Goal: Check status: Check status

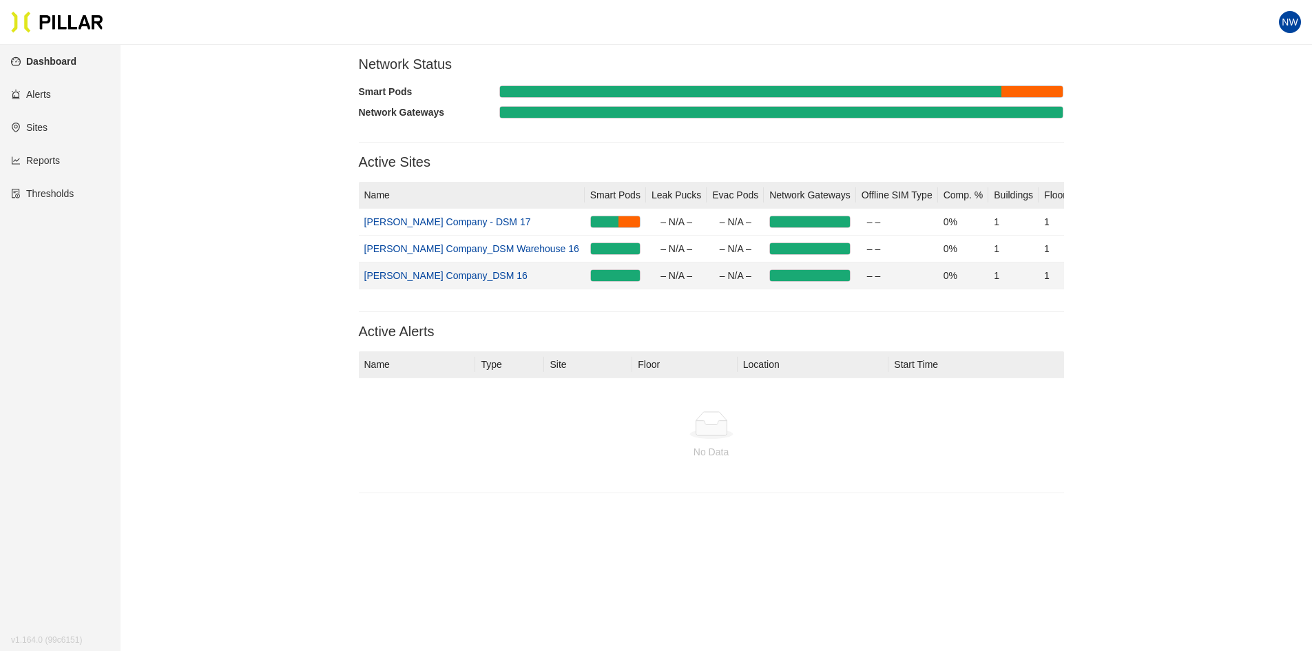
click at [464, 277] on link "[PERSON_NAME] Company_DSM 16" at bounding box center [445, 275] width 163 height 11
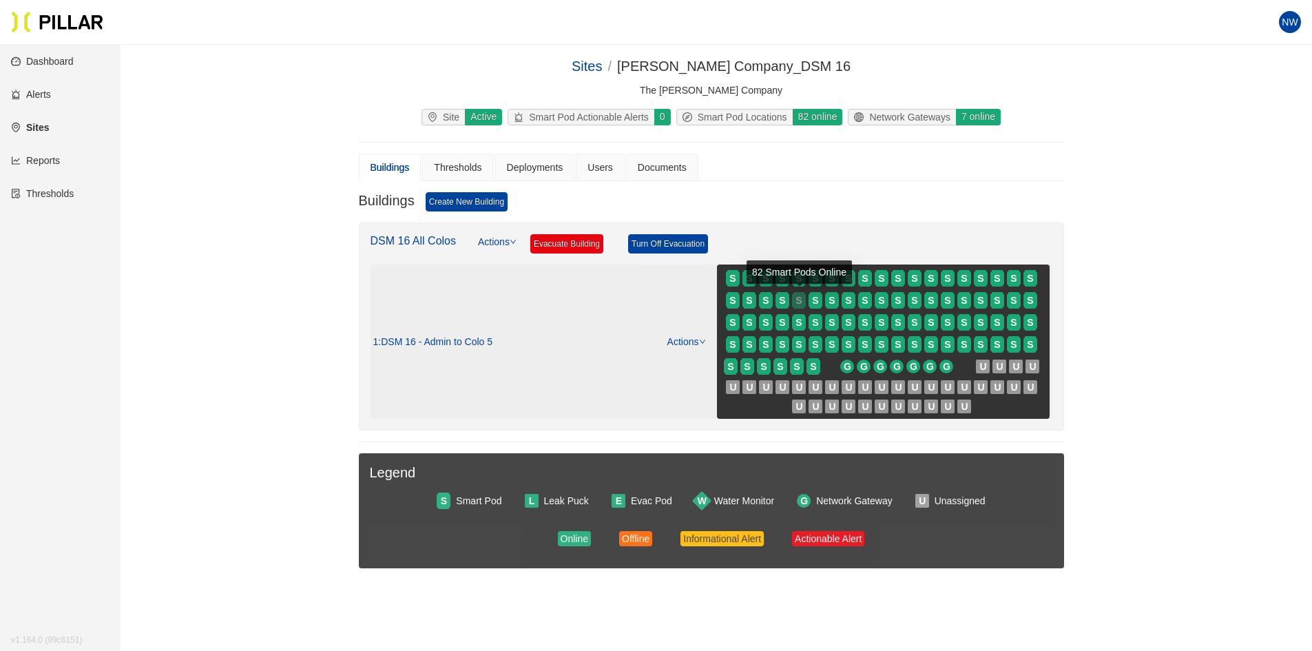
click at [797, 306] on span "S" at bounding box center [799, 300] width 6 height 15
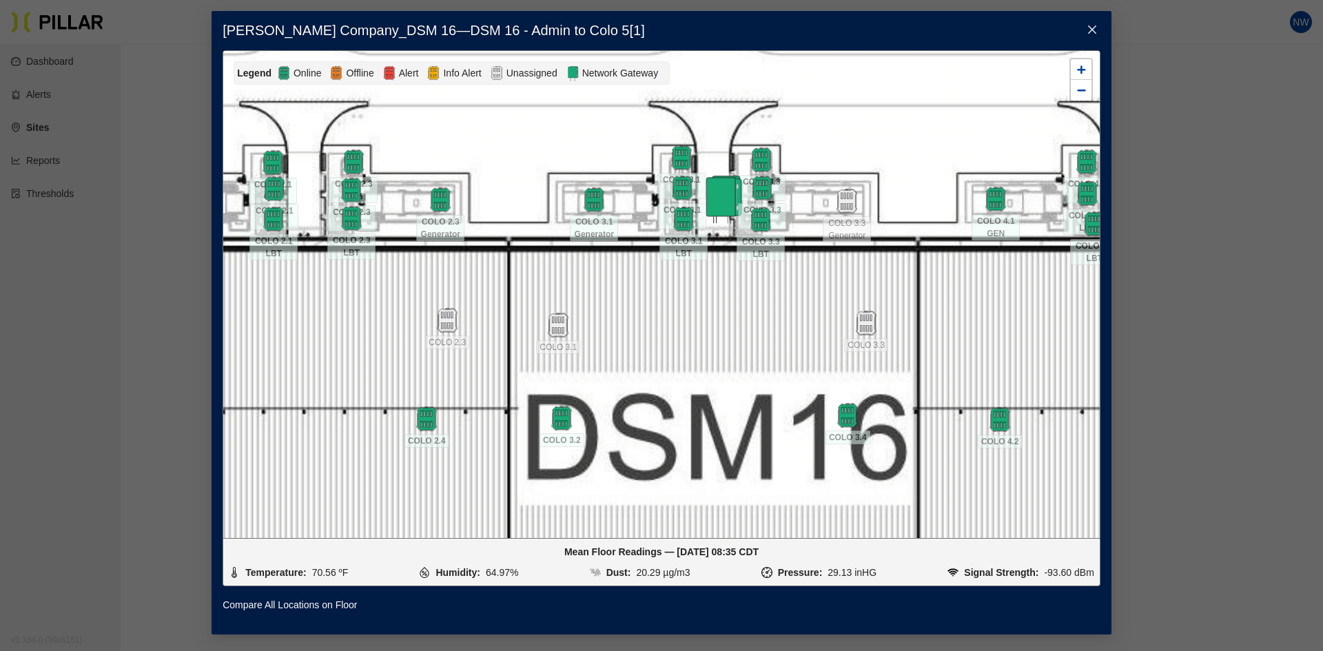
drag, startPoint x: 776, startPoint y: 372, endPoint x: 791, endPoint y: 577, distance: 205.8
click at [799, 591] on div "Legend Online Offline Alert Info Alert Unassigned Network Gateway 17 UPM 1 17 U…" at bounding box center [661, 331] width 878 height 562
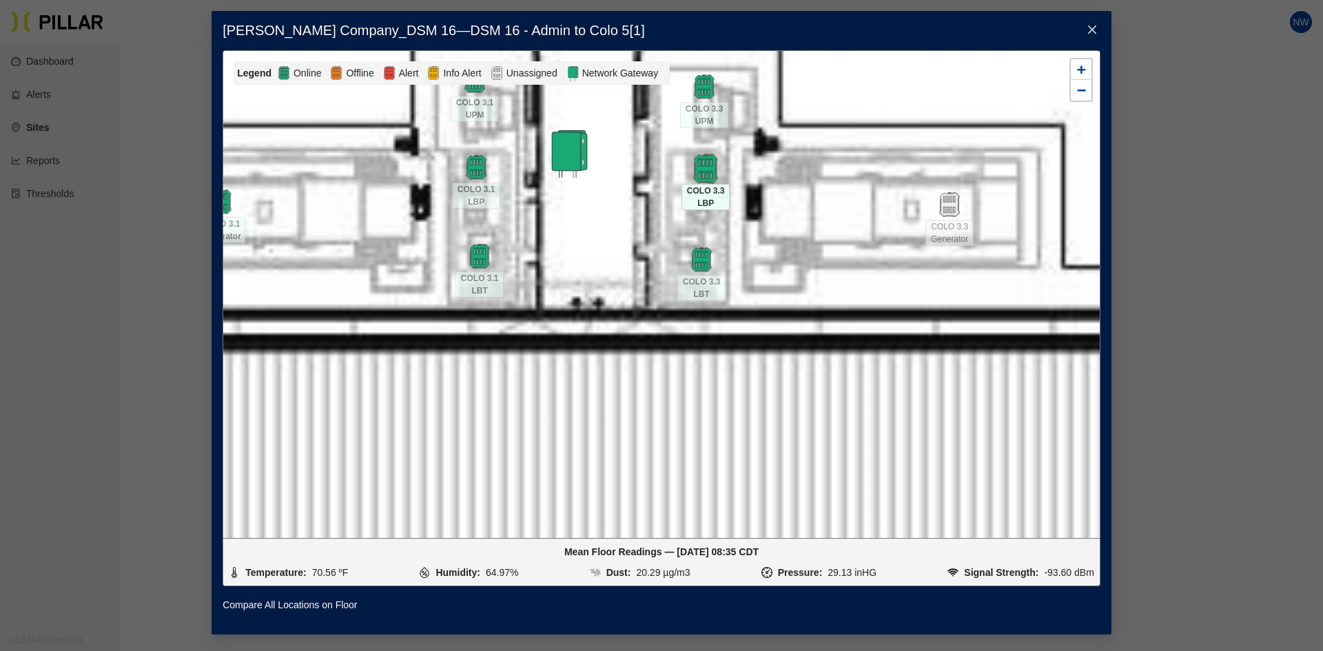
click at [712, 178] on img at bounding box center [706, 169] width 30 height 30
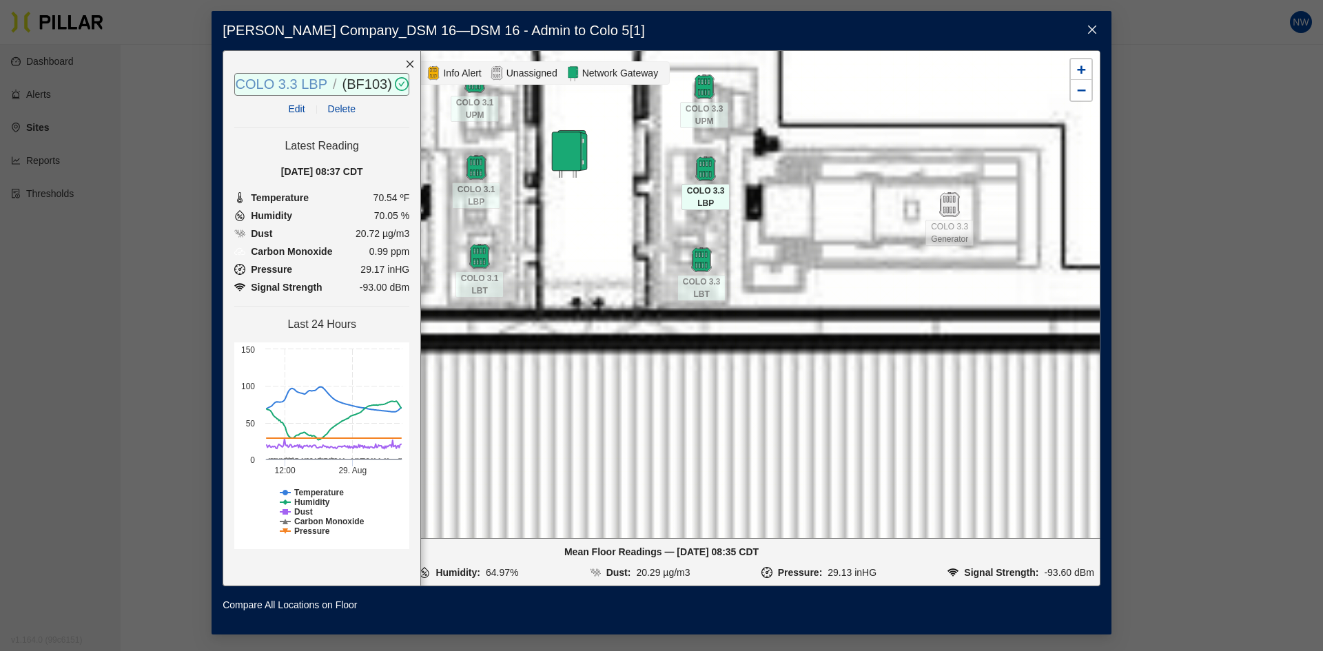
click at [309, 89] on link "COLO 3.3 LBP" at bounding box center [282, 83] width 92 height 15
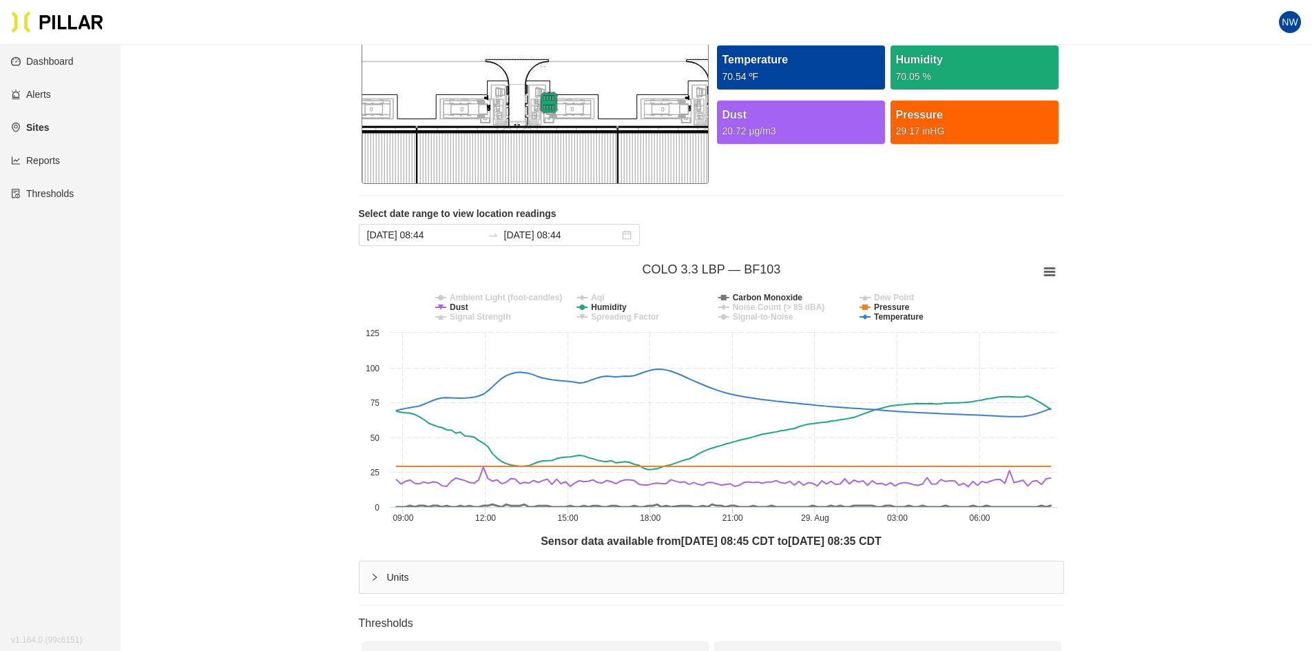
scroll to position [128, 0]
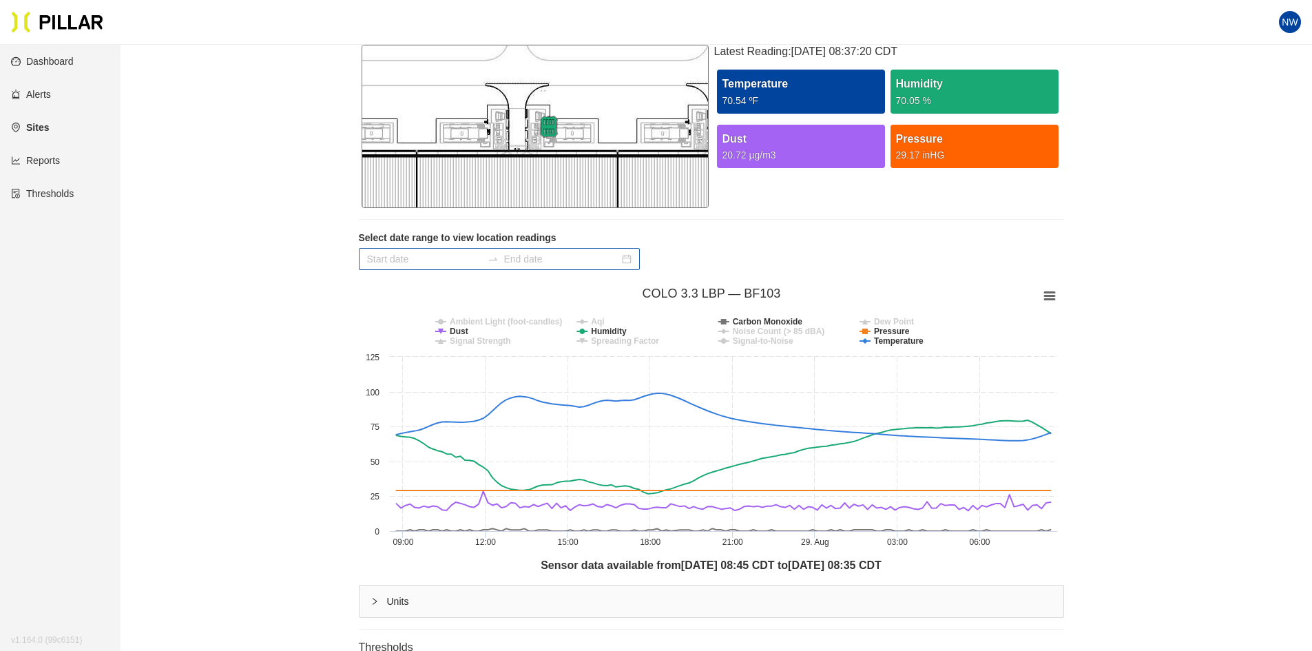
click at [417, 258] on input at bounding box center [424, 258] width 115 height 15
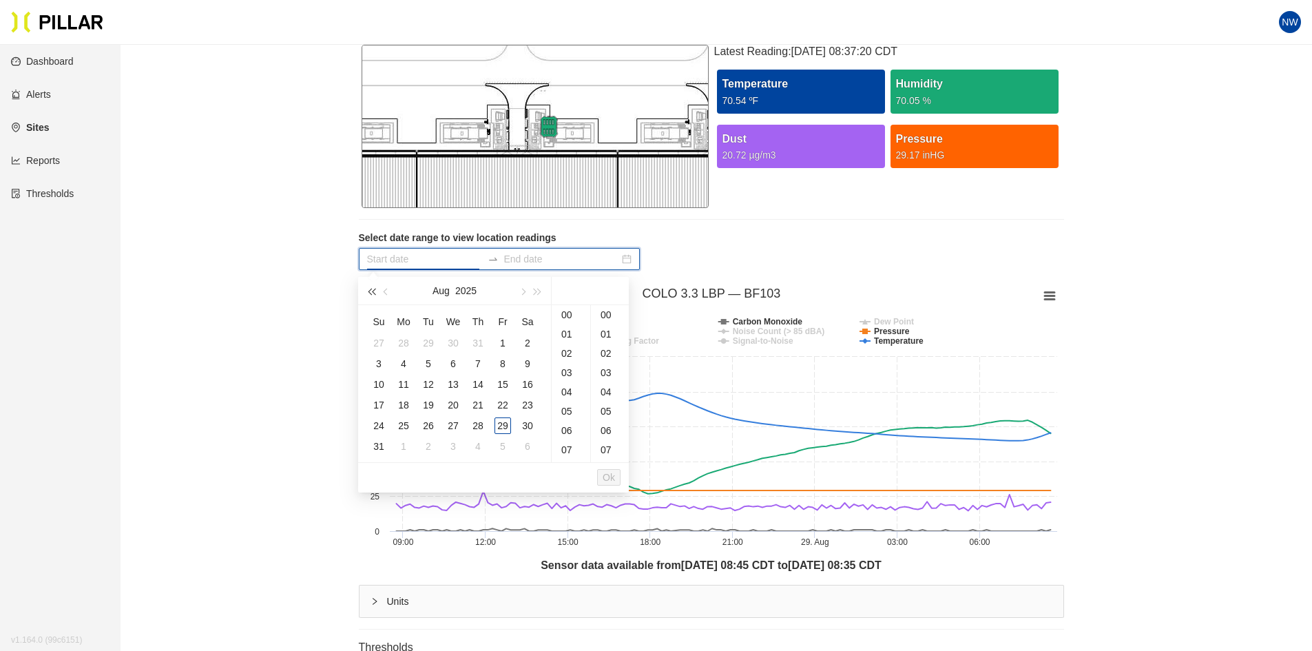
click at [368, 293] on button "button" at bounding box center [371, 291] width 15 height 28
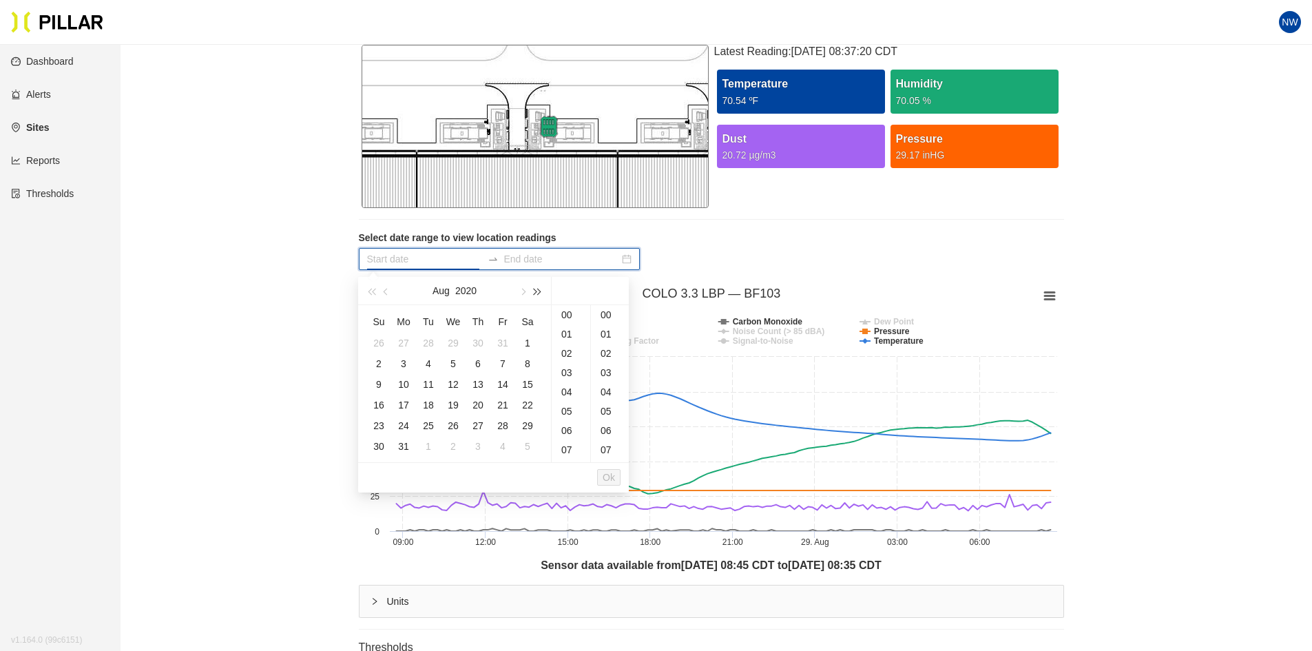
click at [537, 291] on span "button" at bounding box center [538, 291] width 7 height 7
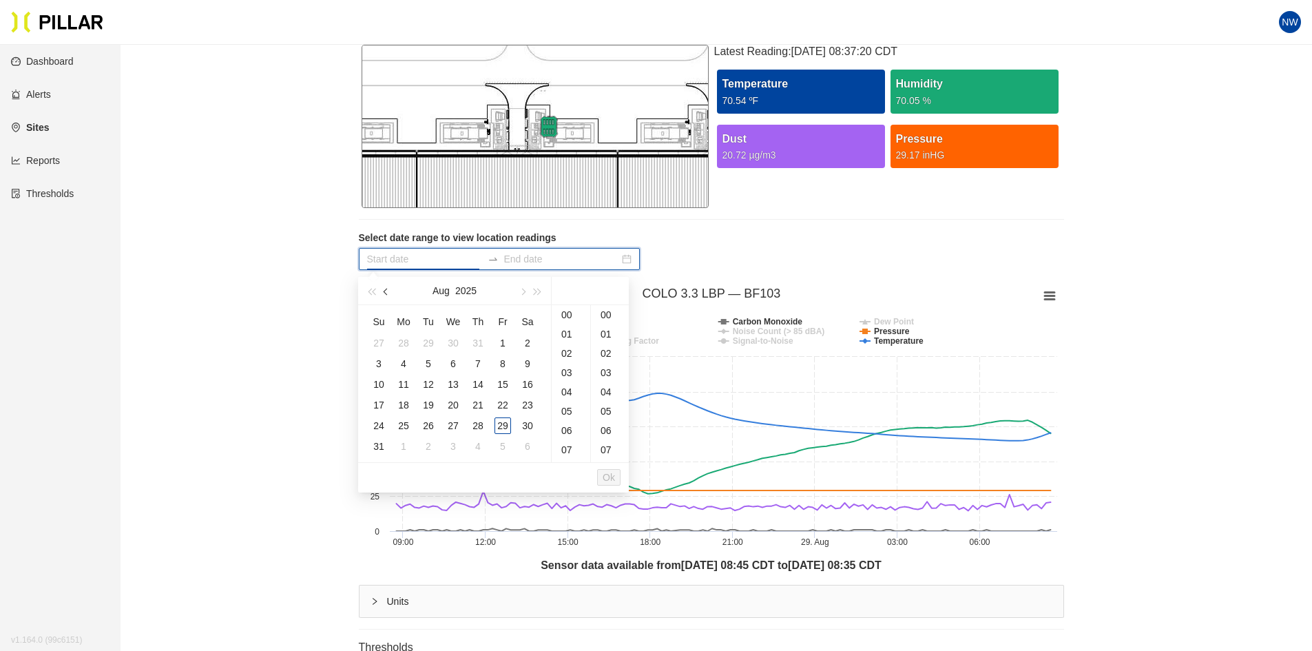
click at [384, 291] on span "button" at bounding box center [387, 291] width 7 height 7
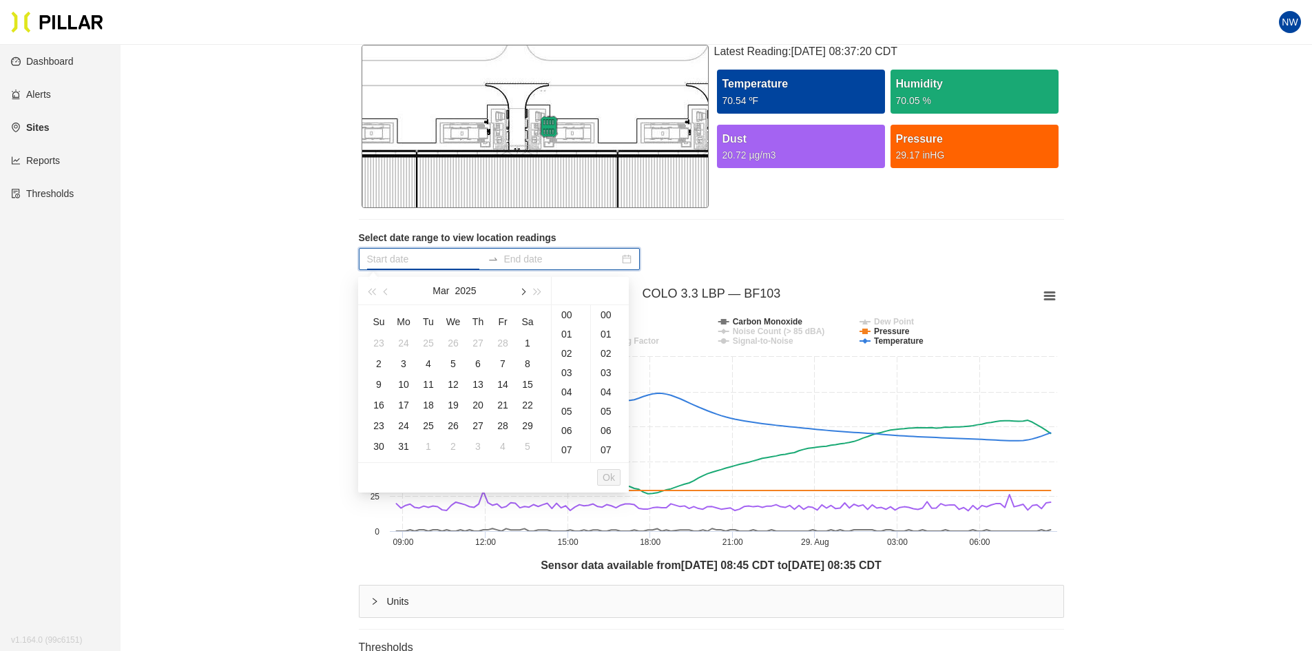
click at [525, 290] on button "button" at bounding box center [522, 291] width 15 height 28
click at [389, 293] on button "button" at bounding box center [386, 291] width 15 height 28
click at [428, 340] on div "1" at bounding box center [428, 343] width 17 height 17
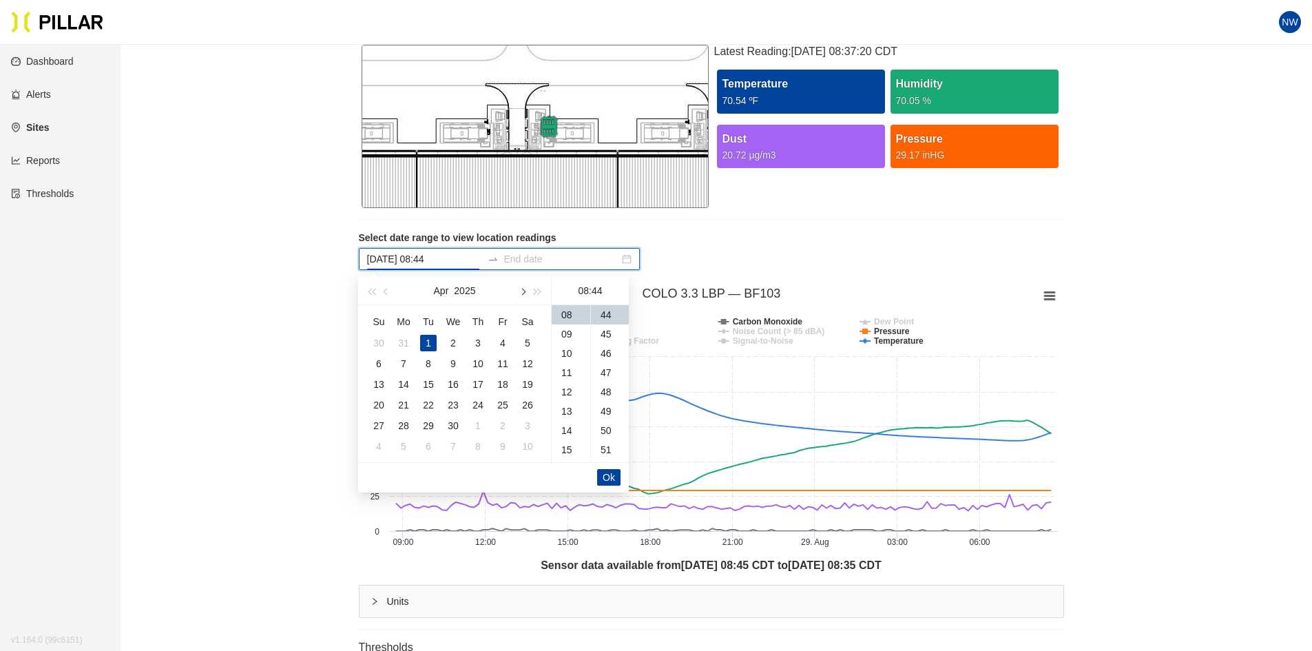
click at [521, 294] on button "button" at bounding box center [522, 291] width 15 height 28
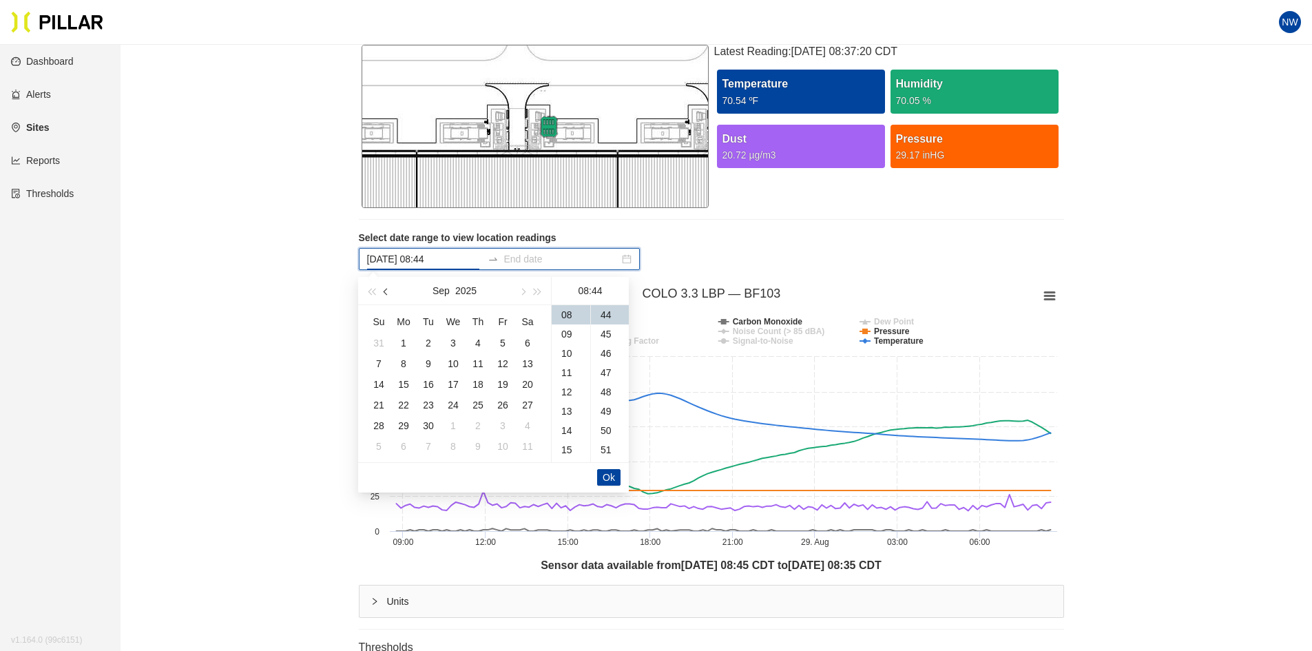
click at [391, 287] on button "button" at bounding box center [386, 291] width 15 height 28
click at [498, 422] on div "29" at bounding box center [503, 425] width 17 height 17
click at [386, 292] on span "button" at bounding box center [387, 291] width 7 height 7
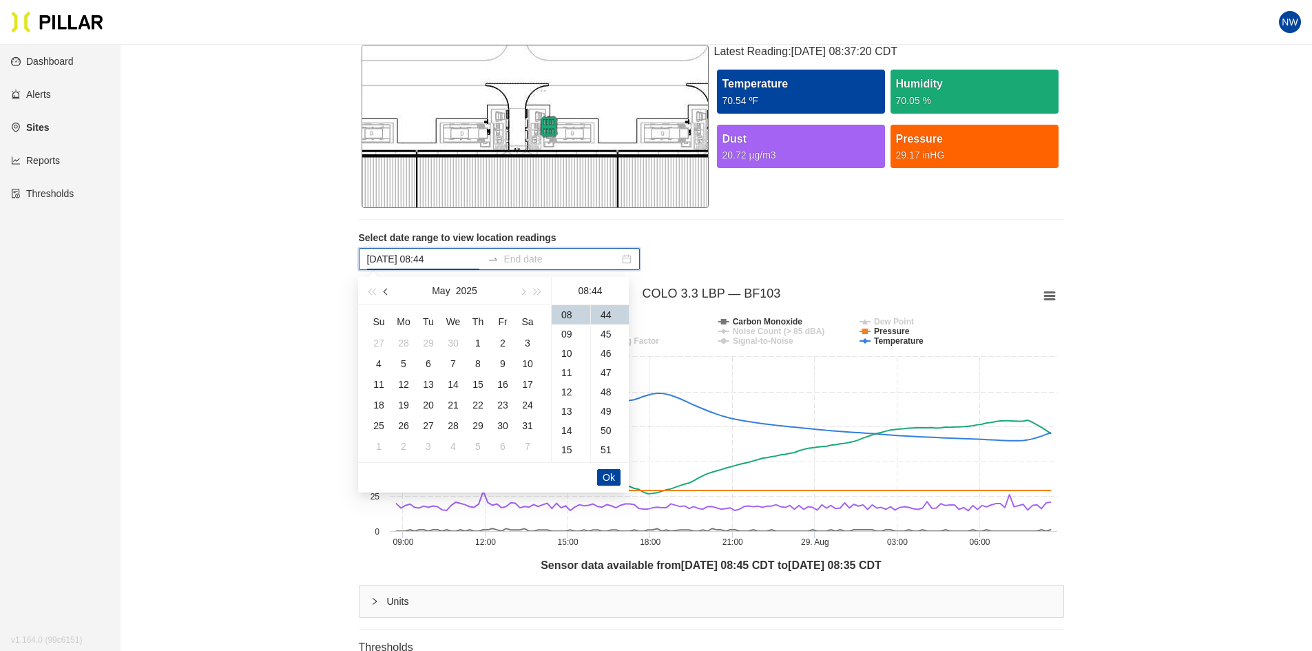
click at [386, 292] on span "button" at bounding box center [387, 291] width 7 height 7
click at [431, 348] on div "1" at bounding box center [428, 343] width 17 height 17
type input "[DATE] 08:44"
click at [530, 260] on input at bounding box center [561, 258] width 115 height 15
type input "[DATE] 08:44"
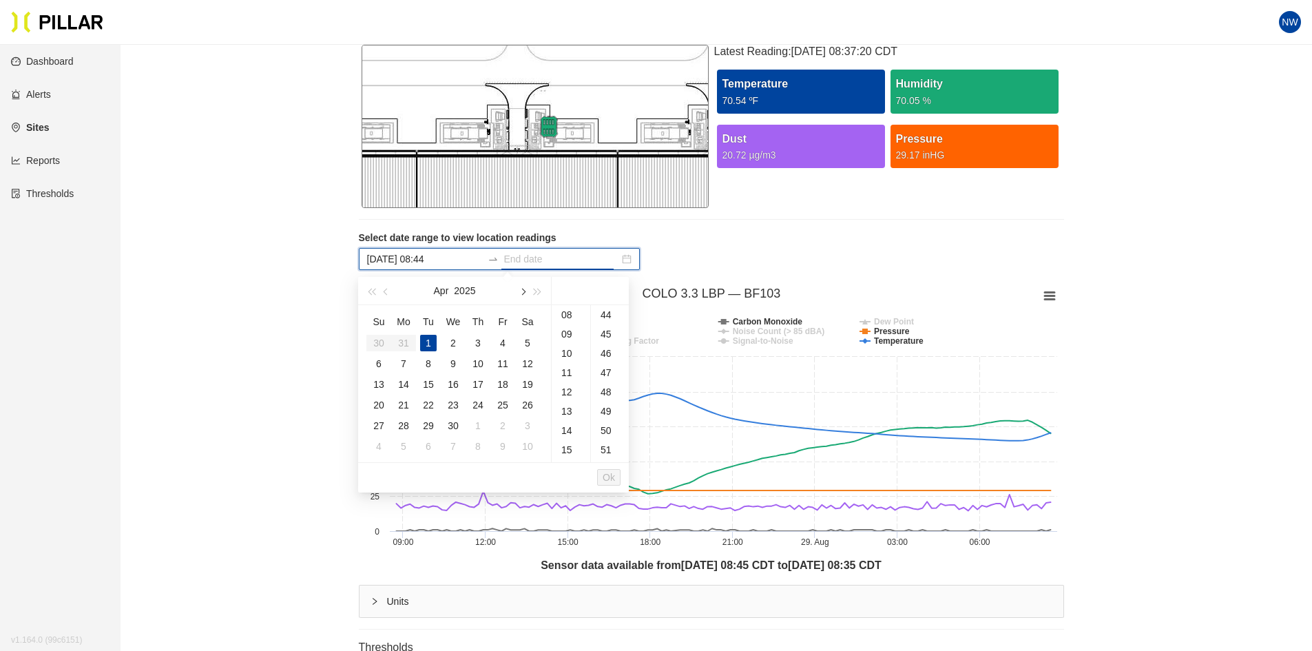
click at [521, 293] on span "button" at bounding box center [522, 291] width 7 height 7
click at [504, 423] on div "29" at bounding box center [503, 425] width 17 height 17
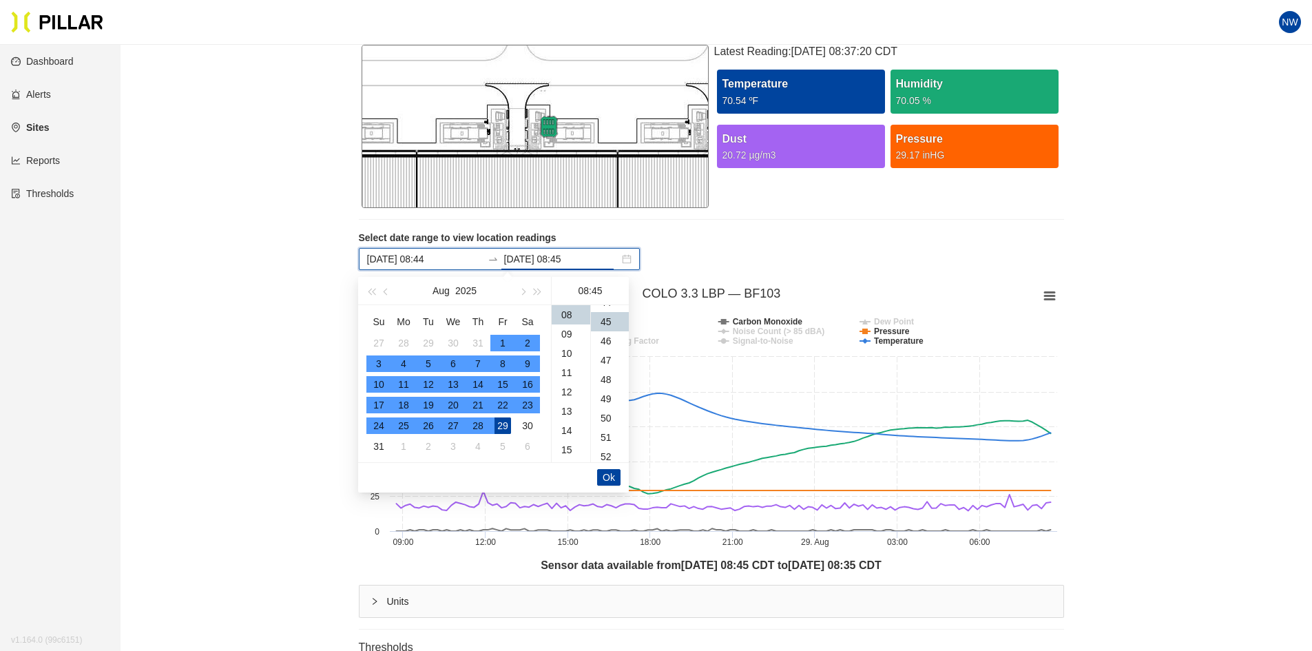
scroll to position [868, 0]
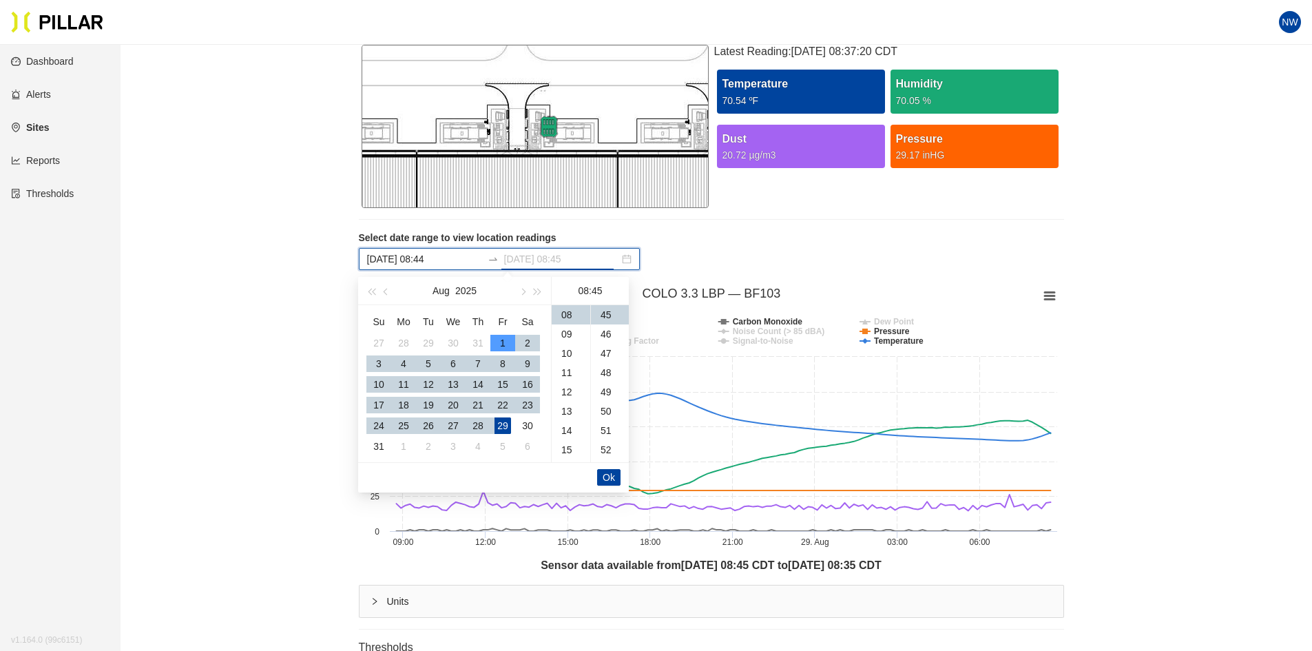
type input "[DATE] 08:45"
click at [601, 475] on button "Ok" at bounding box center [608, 477] width 23 height 17
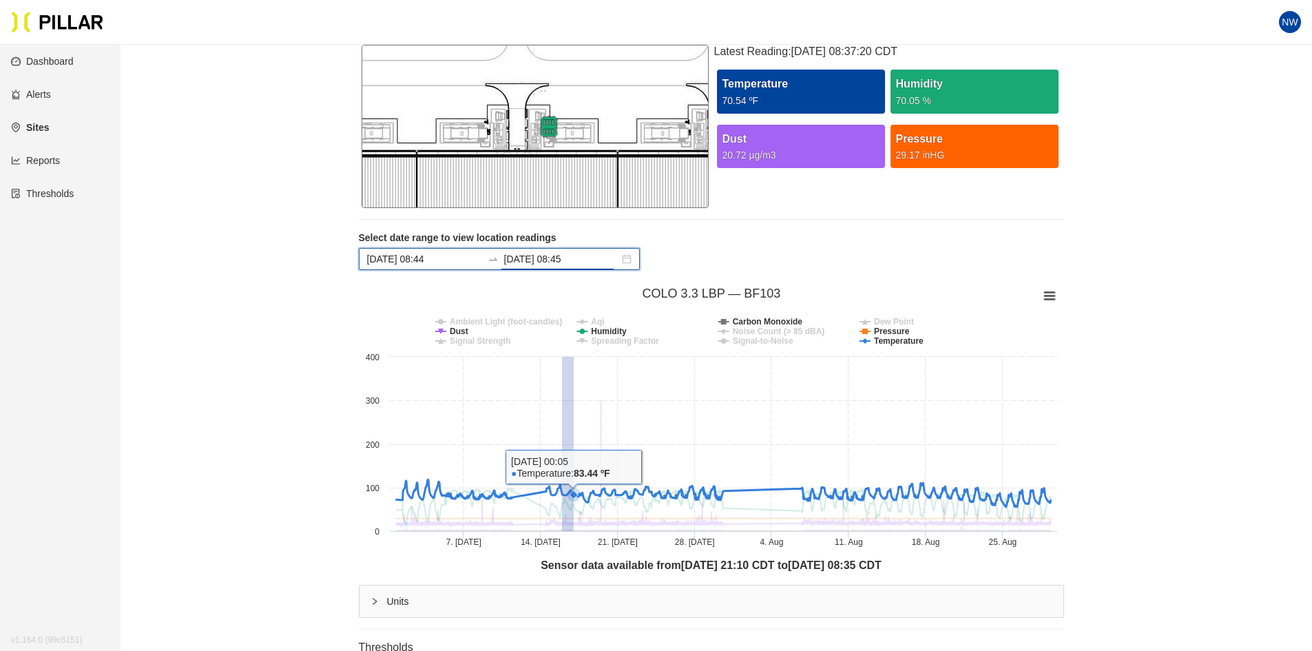
drag, startPoint x: 561, startPoint y: 464, endPoint x: 573, endPoint y: 470, distance: 13.3
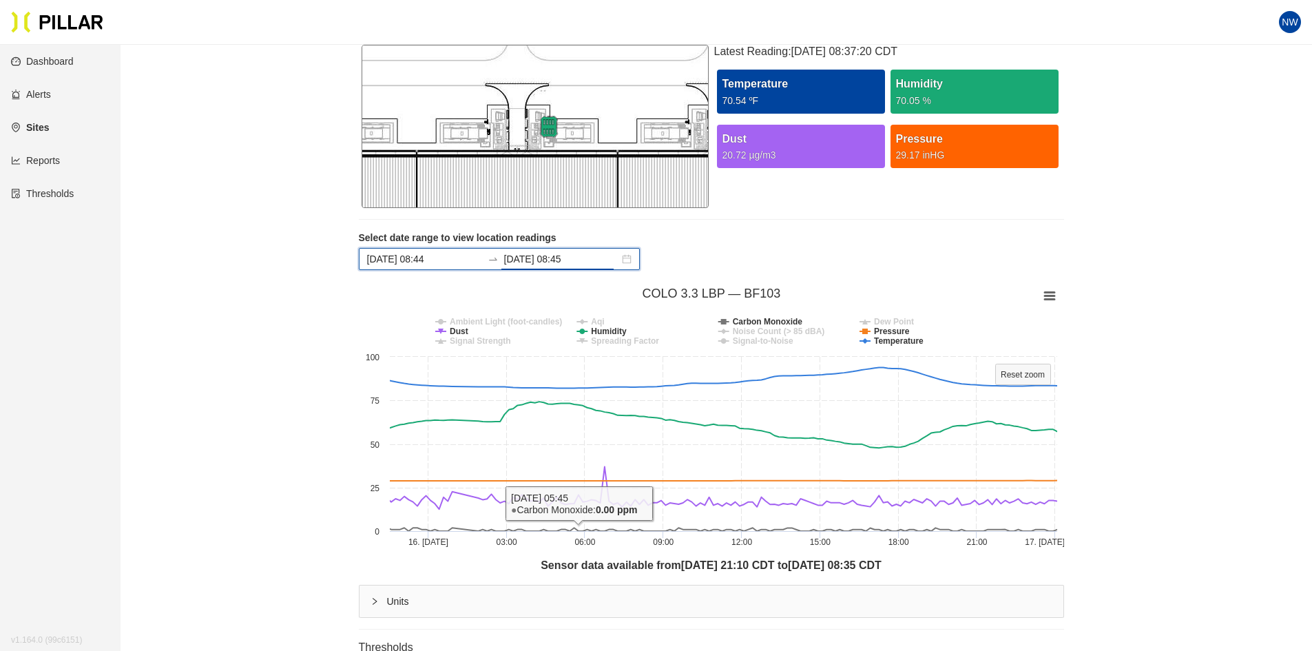
click at [583, 558] on div "Sensor data available from [DATE] 21:10 CDT to [DATE] 08:35 CDT" at bounding box center [711, 565] width 705 height 17
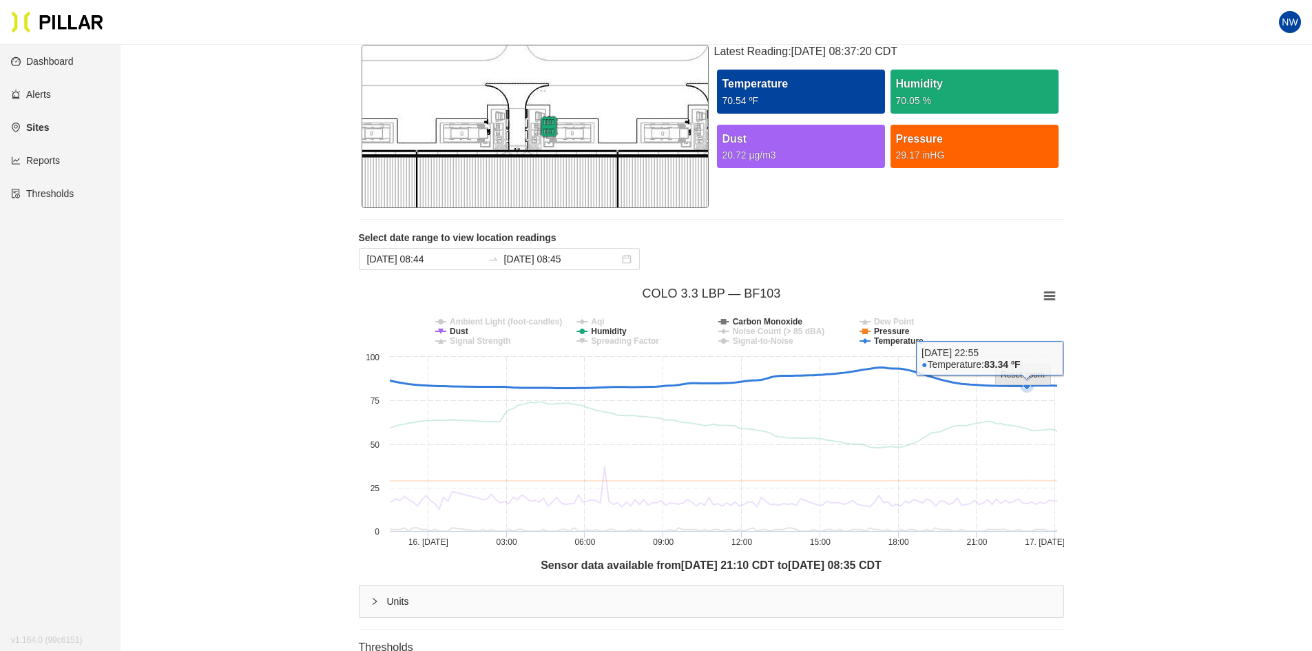
click at [1027, 377] on tspan "Reset zoom" at bounding box center [1023, 375] width 44 height 10
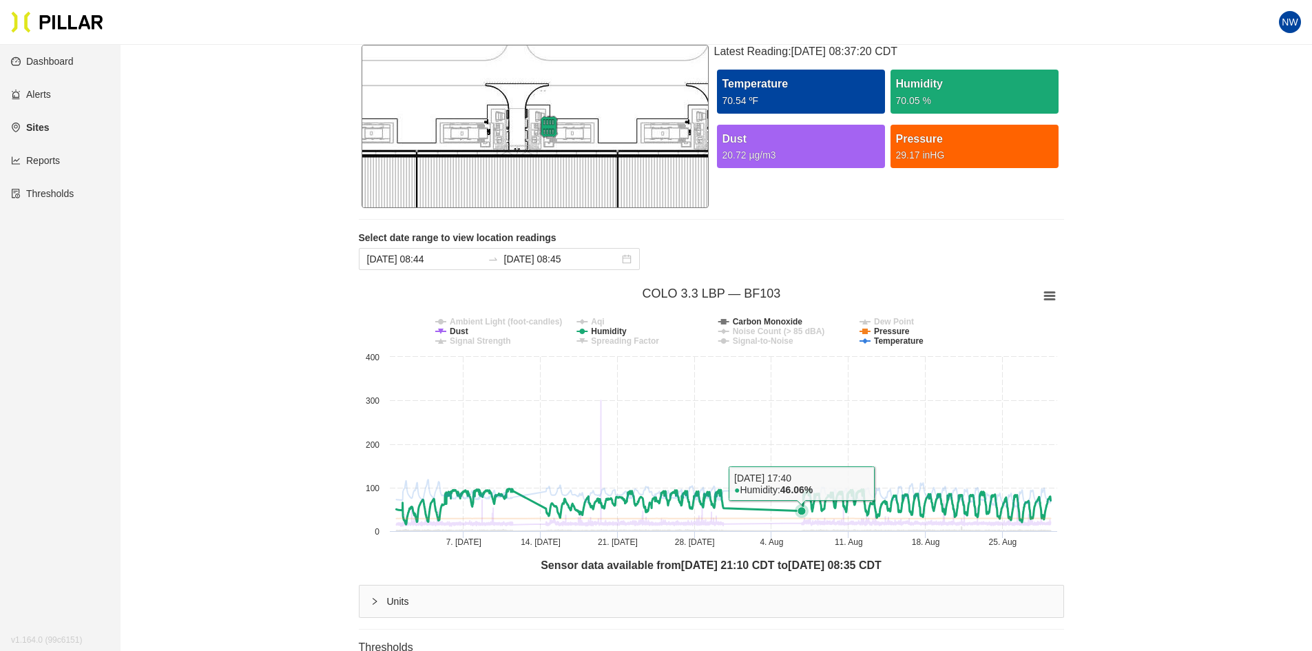
click at [772, 509] on icon at bounding box center [723, 506] width 654 height 35
click at [758, 509] on icon at bounding box center [723, 506] width 654 height 35
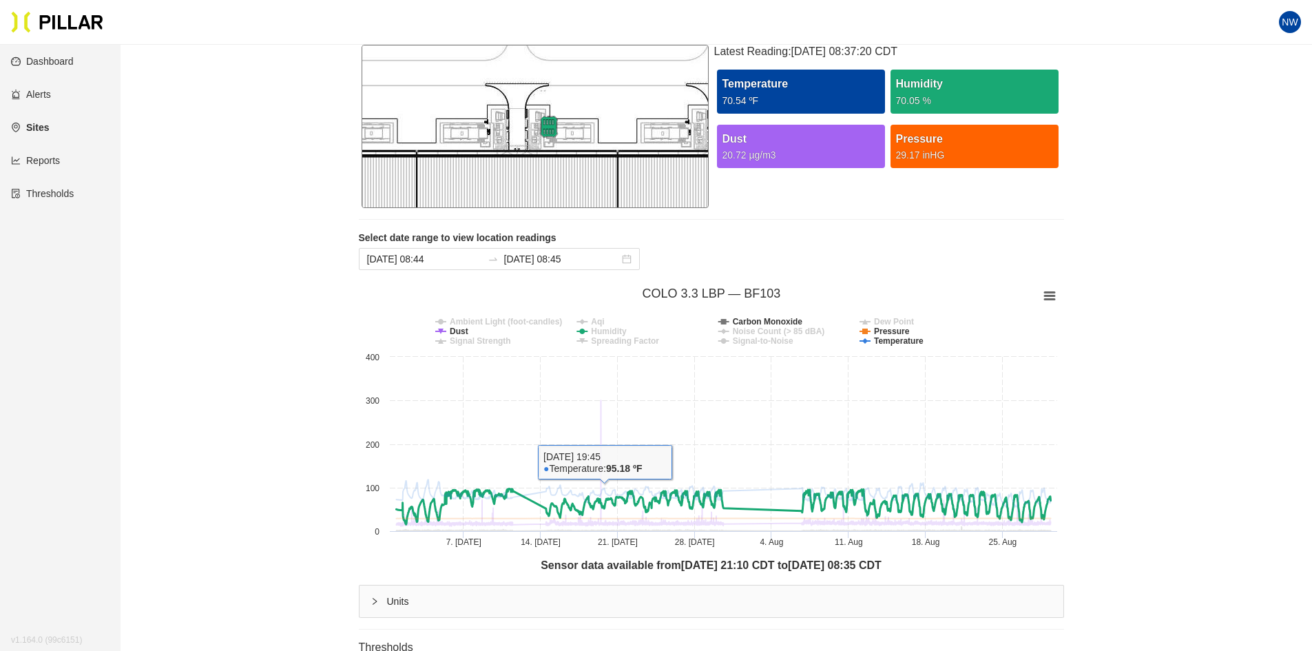
click at [598, 333] on tspan "Humidity" at bounding box center [609, 332] width 36 height 10
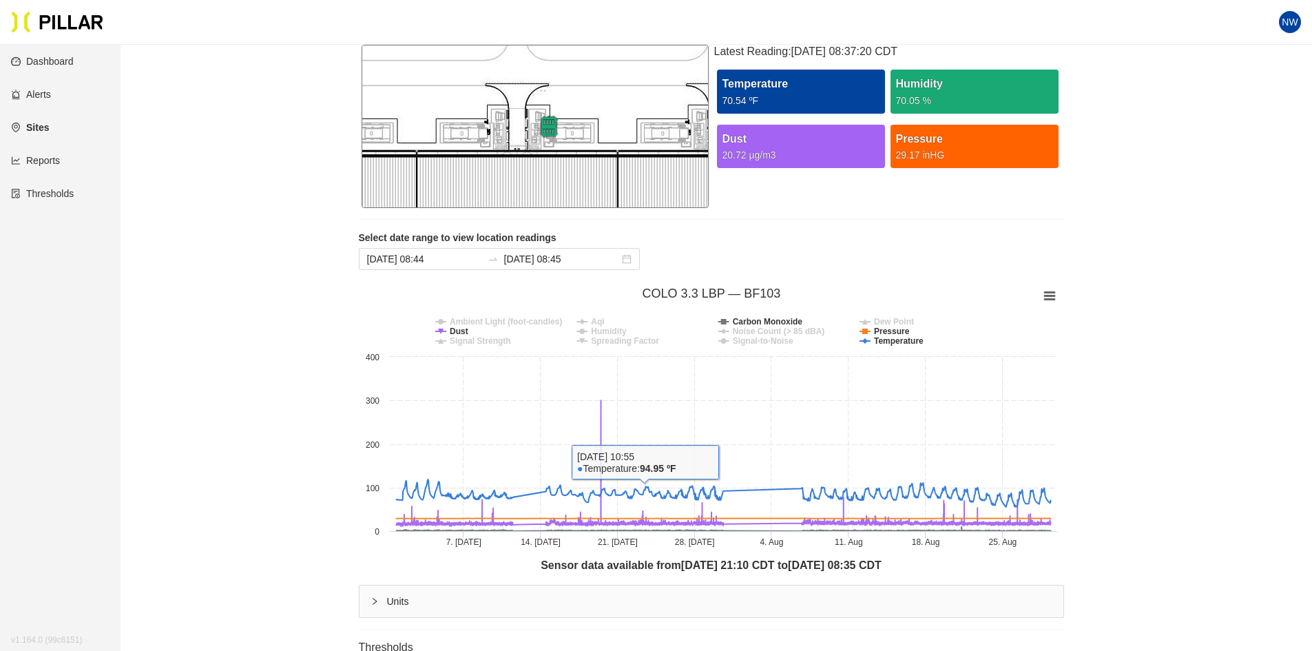
click at [611, 328] on tspan "Humidity" at bounding box center [609, 332] width 36 height 10
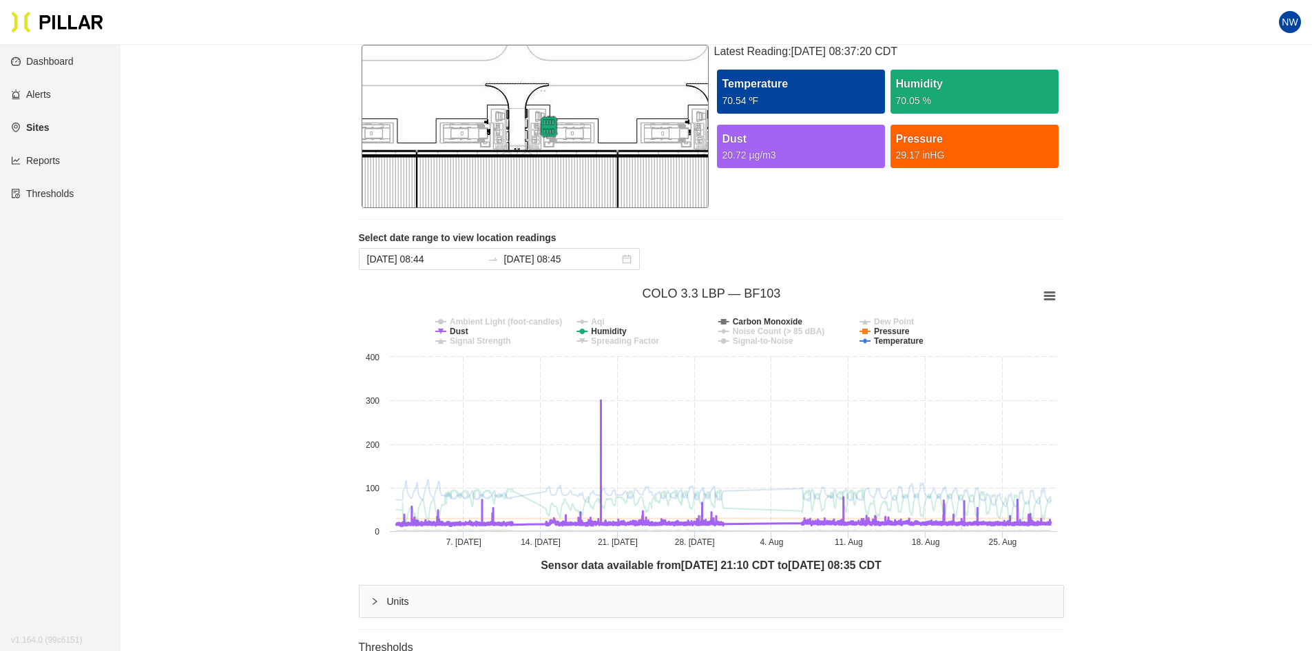
click at [455, 325] on tspan "Ambient Light (foot-candles)" at bounding box center [506, 322] width 112 height 10
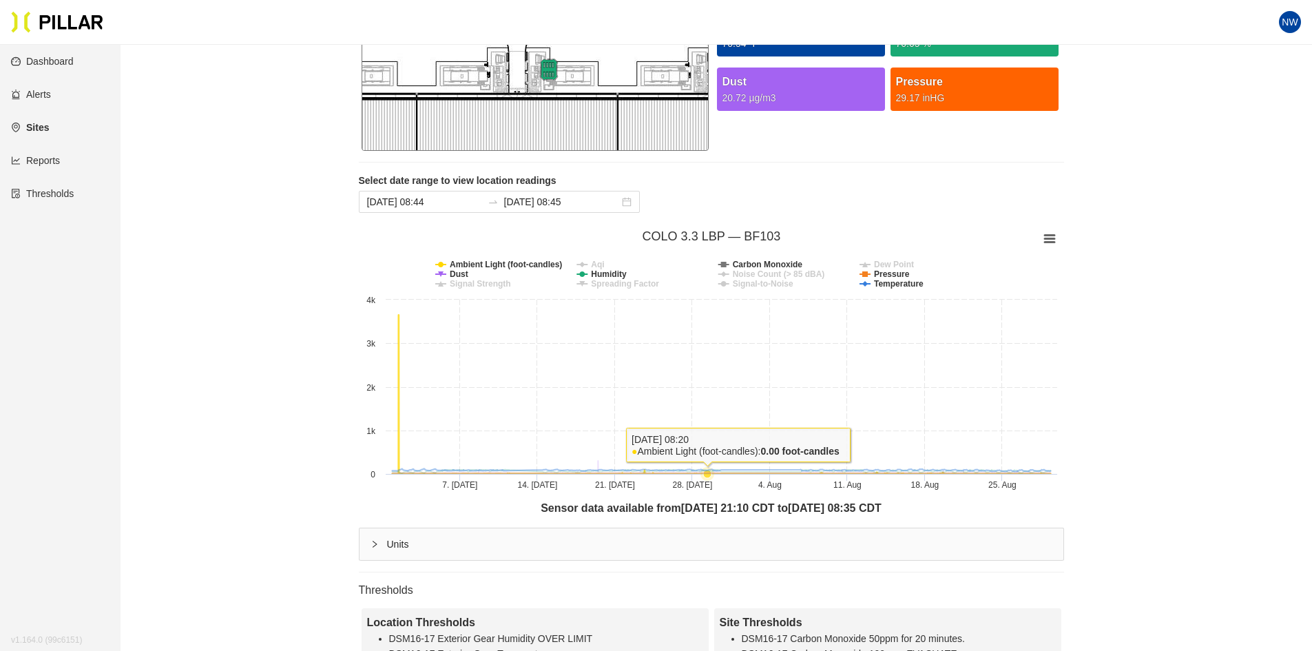
scroll to position [197, 0]
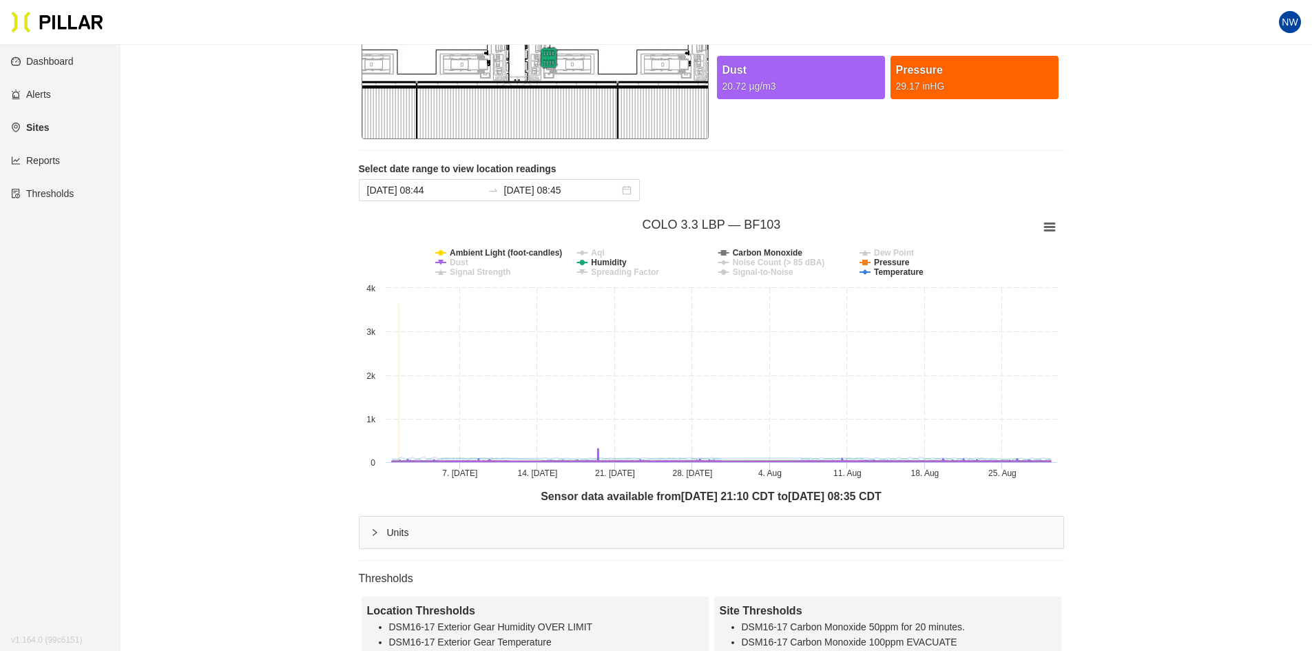
click at [459, 263] on tspan "Dust" at bounding box center [459, 263] width 19 height 10
click at [597, 259] on tspan "Humidity" at bounding box center [609, 263] width 36 height 10
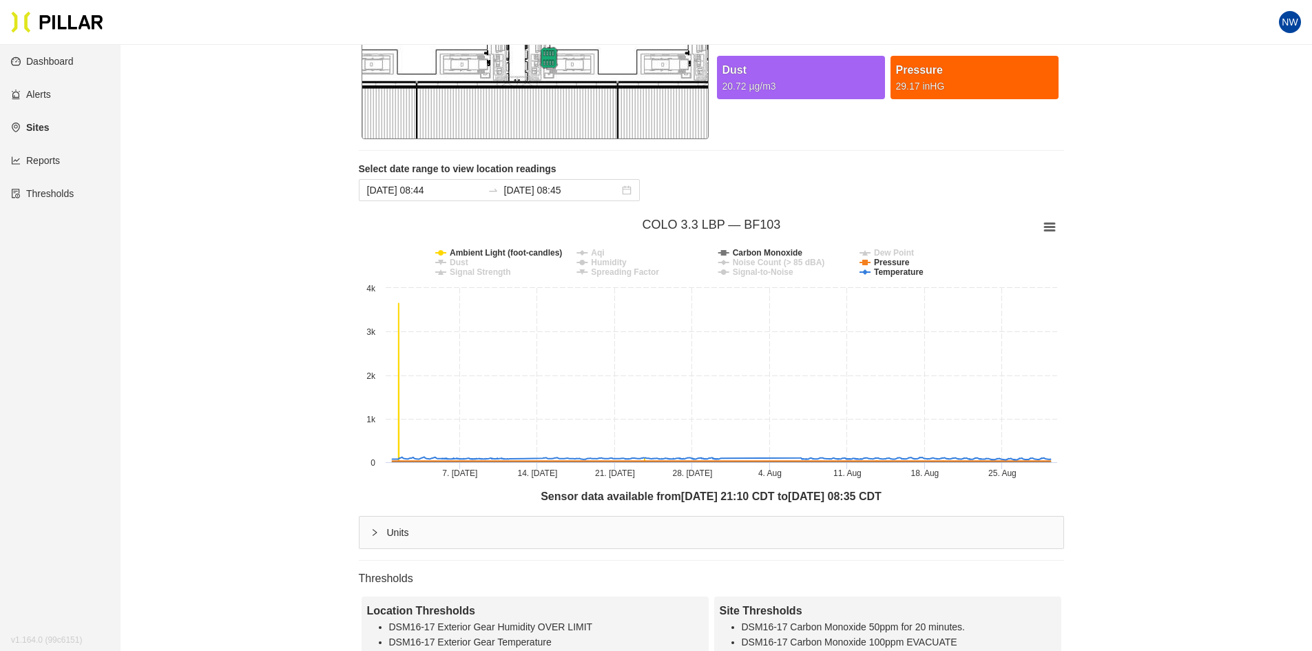
click at [597, 259] on tspan "Humidity" at bounding box center [609, 263] width 36 height 10
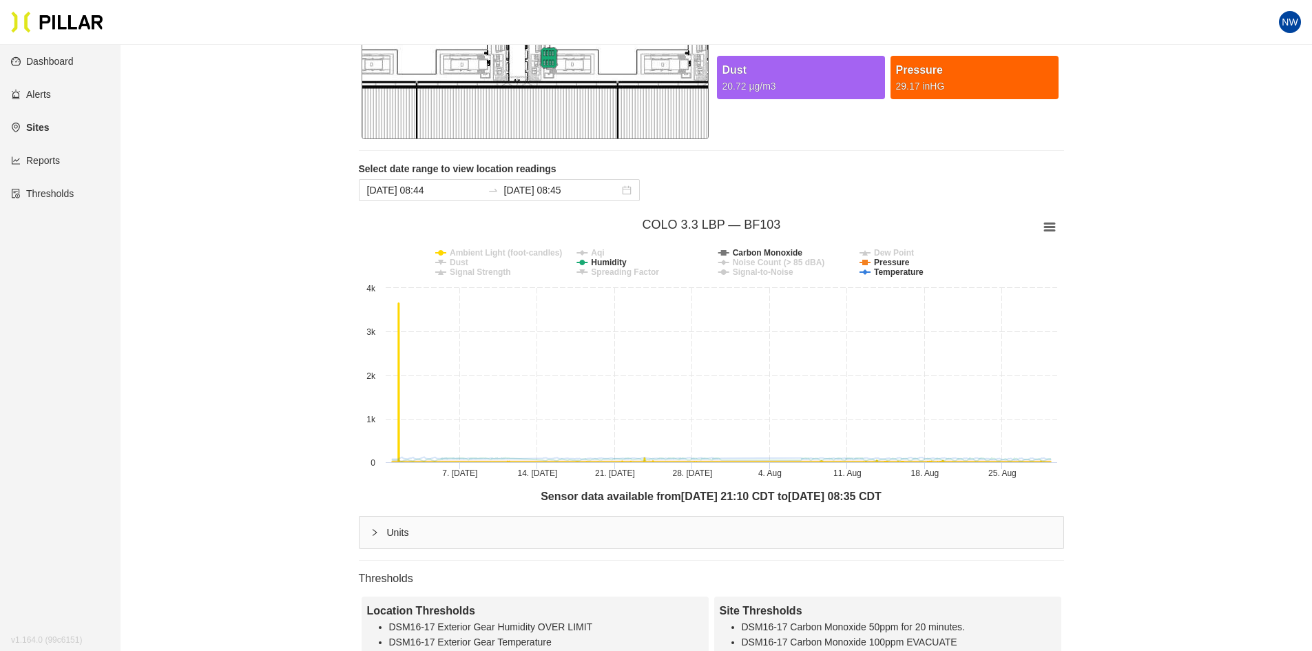
click at [466, 249] on tspan "Ambient Light (foot-candles)" at bounding box center [506, 253] width 112 height 10
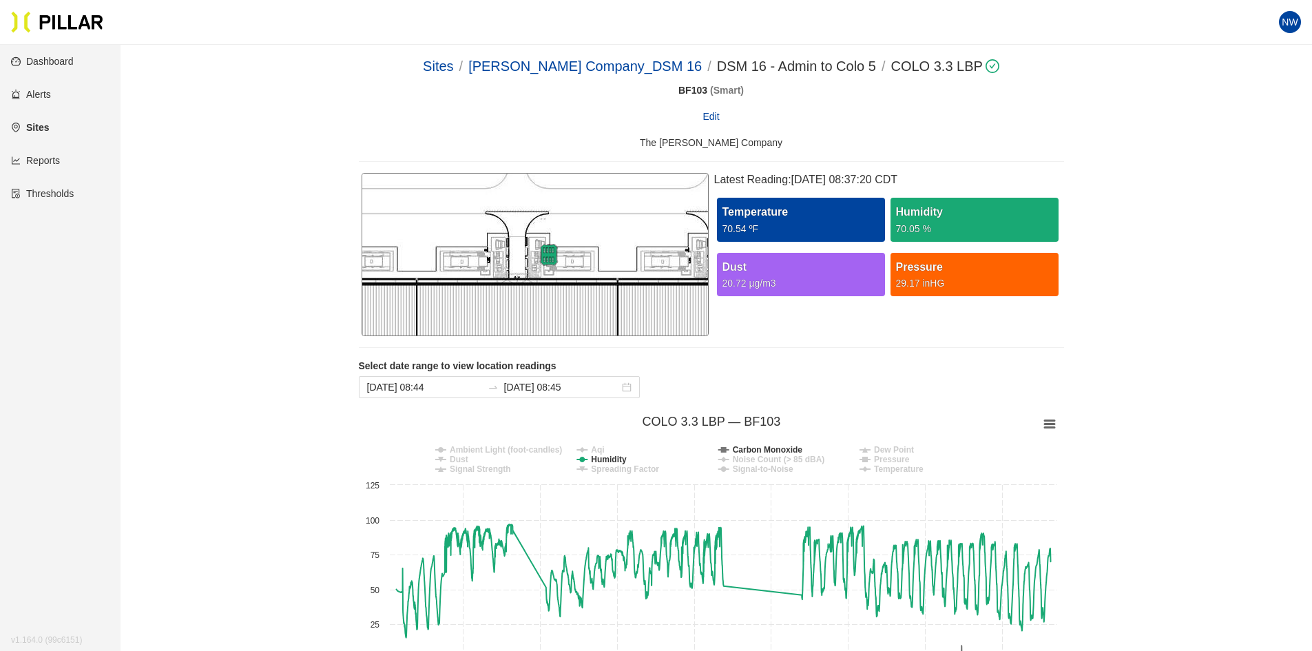
scroll to position [197, 0]
